Goal: Task Accomplishment & Management: Use online tool/utility

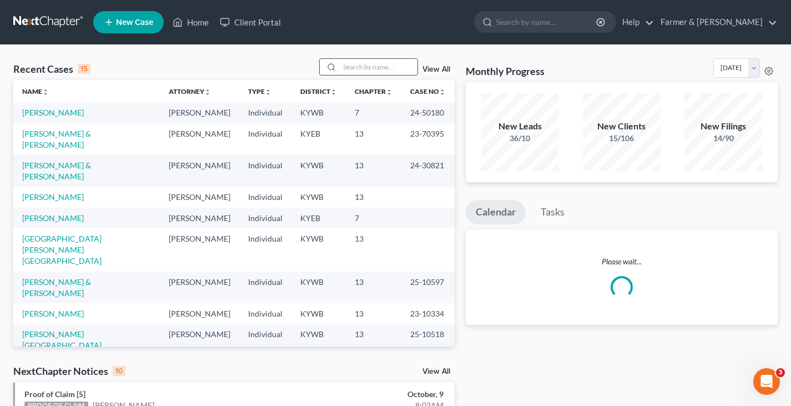
click at [372, 64] on input "search" at bounding box center [379, 67] width 78 height 16
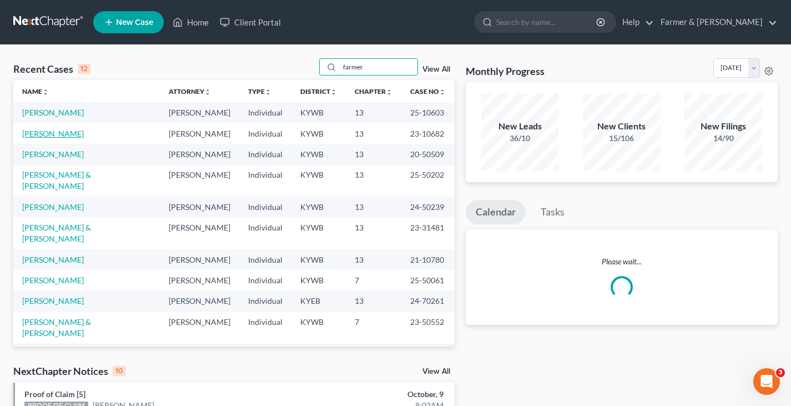
type input "farmer"
click at [52, 136] on link "[PERSON_NAME]" at bounding box center [53, 133] width 62 height 9
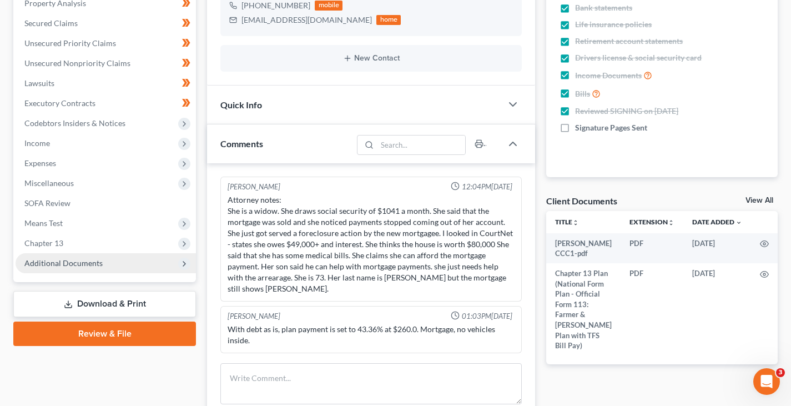
scroll to position [60, 0]
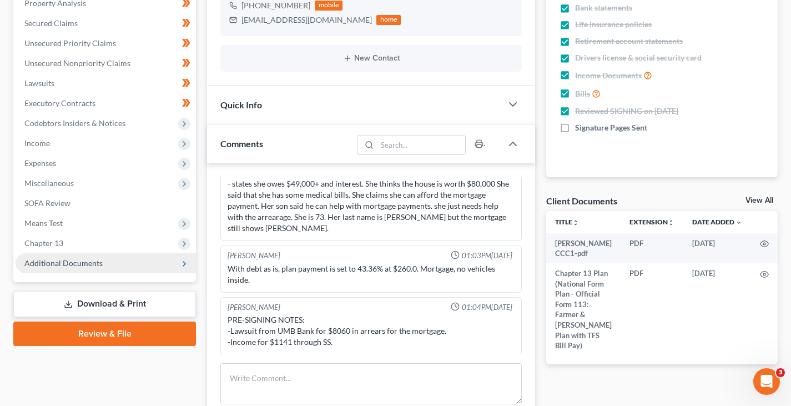
click at [183, 258] on icon at bounding box center [184, 263] width 12 height 12
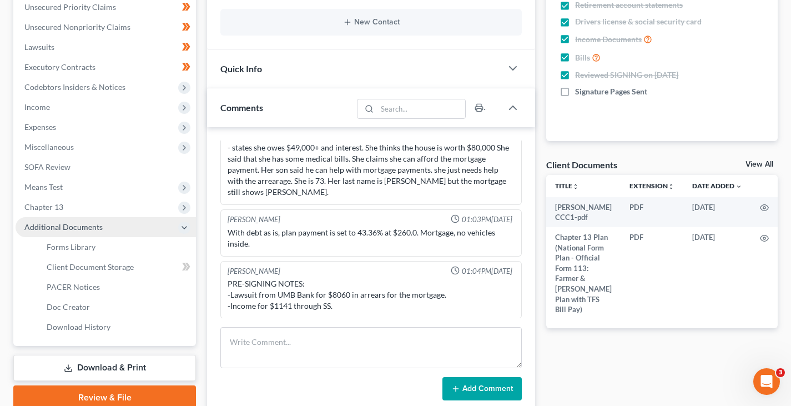
scroll to position [1250, 0]
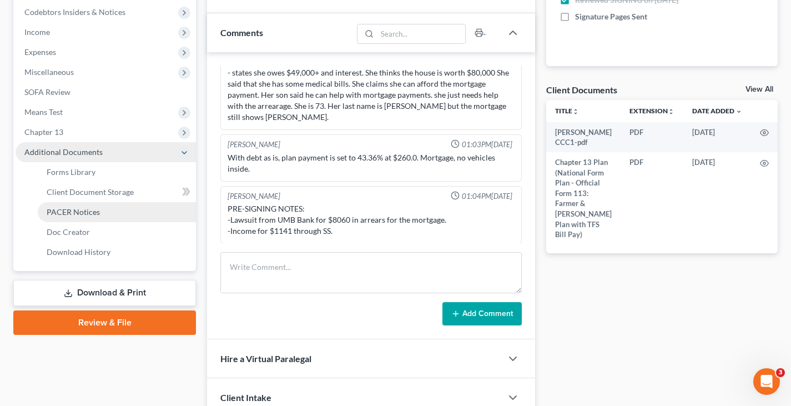
click at [82, 207] on span "PACER Notices" at bounding box center [73, 211] width 53 height 9
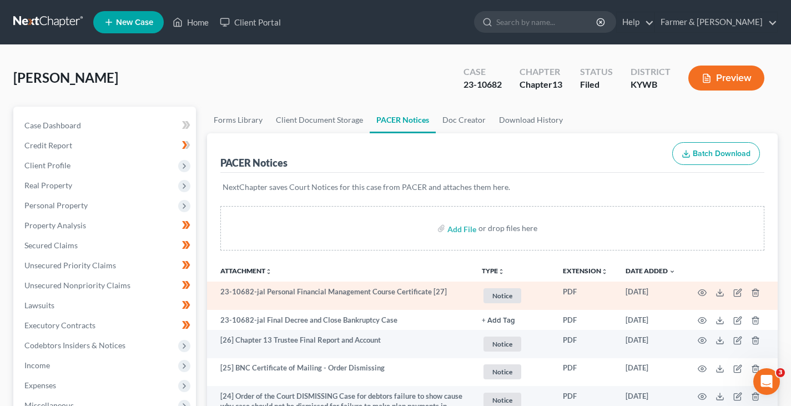
scroll to position [55, 0]
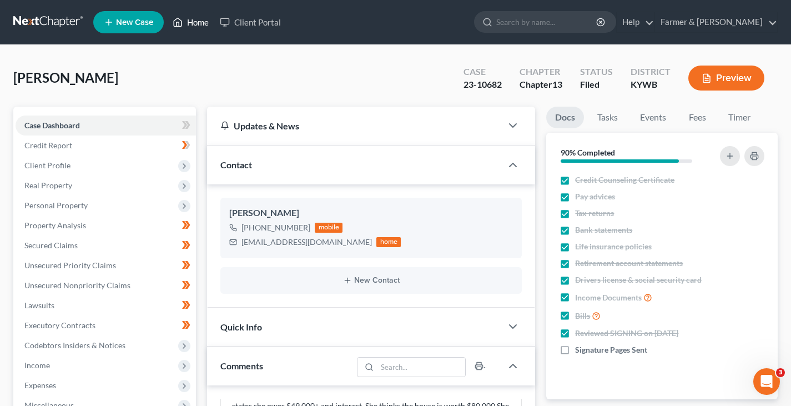
click at [194, 19] on link "Home" at bounding box center [190, 22] width 47 height 20
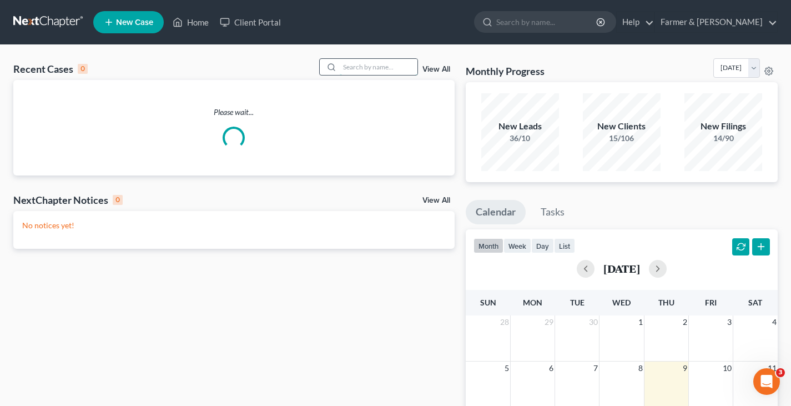
click at [358, 69] on input "search" at bounding box center [379, 67] width 78 height 16
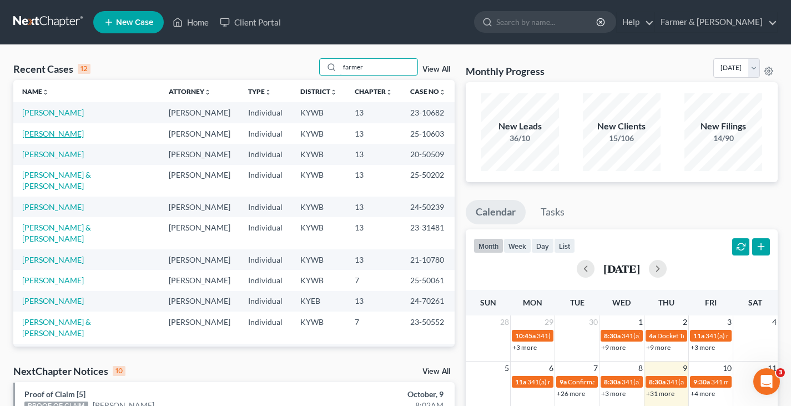
type input "farmer"
click at [49, 133] on link "[PERSON_NAME]" at bounding box center [53, 133] width 62 height 9
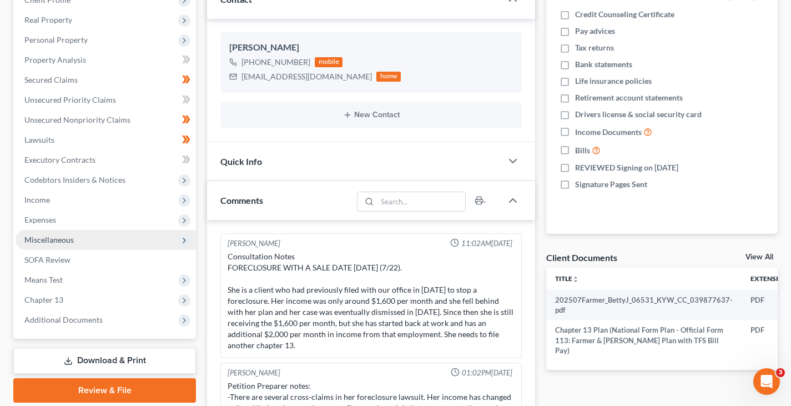
scroll to position [87, 0]
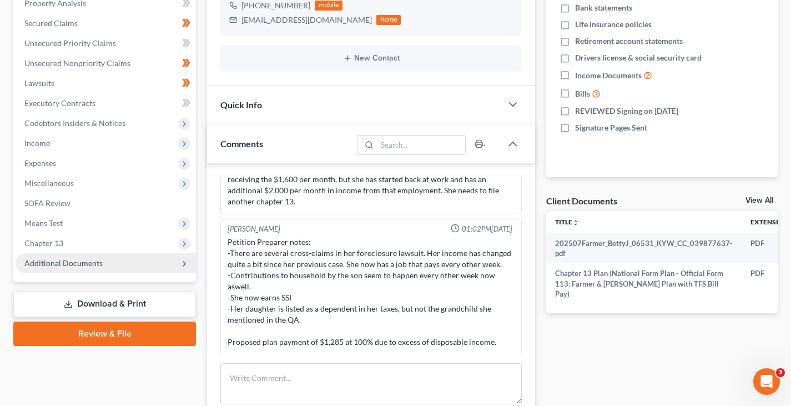
click at [78, 266] on span "Additional Documents" at bounding box center [63, 262] width 78 height 9
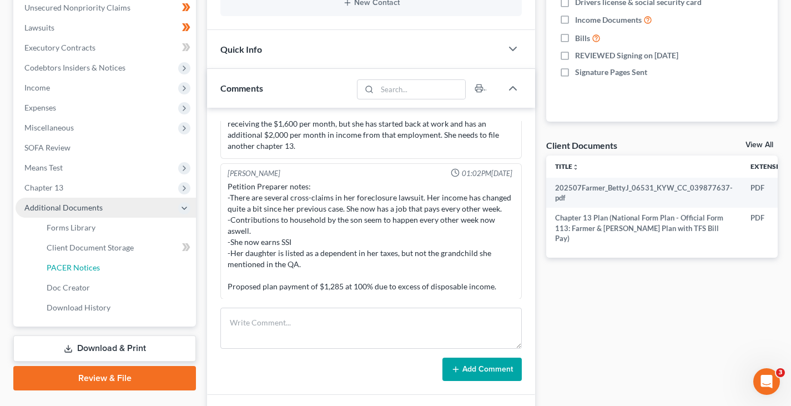
click at [89, 267] on span "PACER Notices" at bounding box center [73, 266] width 53 height 9
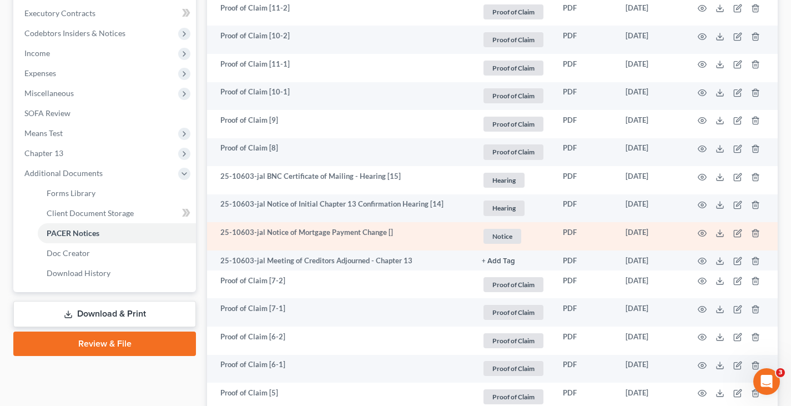
scroll to position [333, 0]
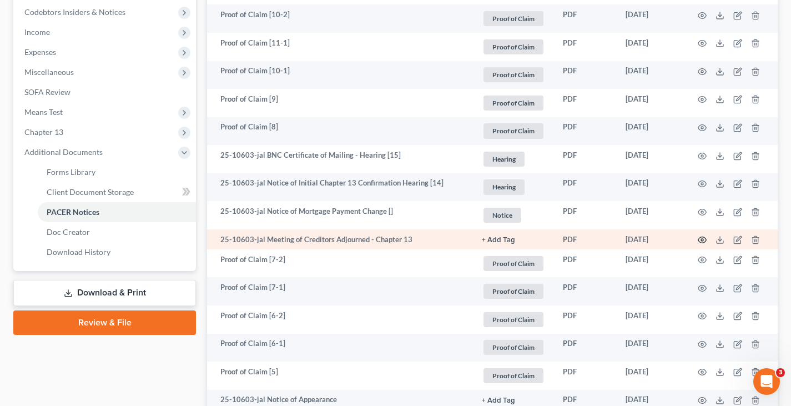
click at [701, 237] on icon "button" at bounding box center [701, 239] width 9 height 9
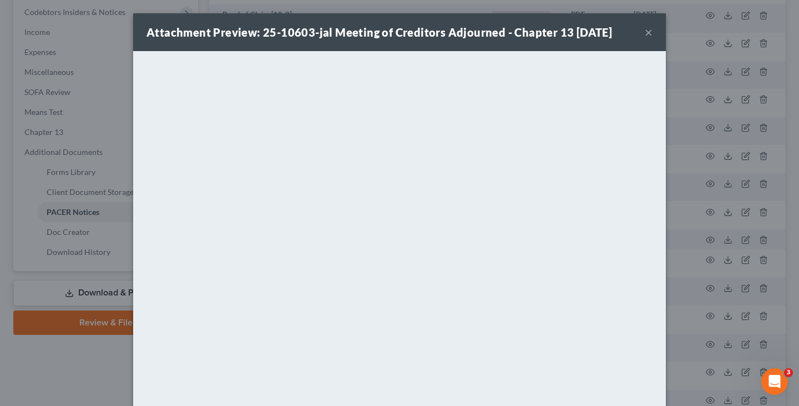
click at [646, 28] on button "×" at bounding box center [649, 32] width 8 height 13
